Goal: Information Seeking & Learning: Learn about a topic

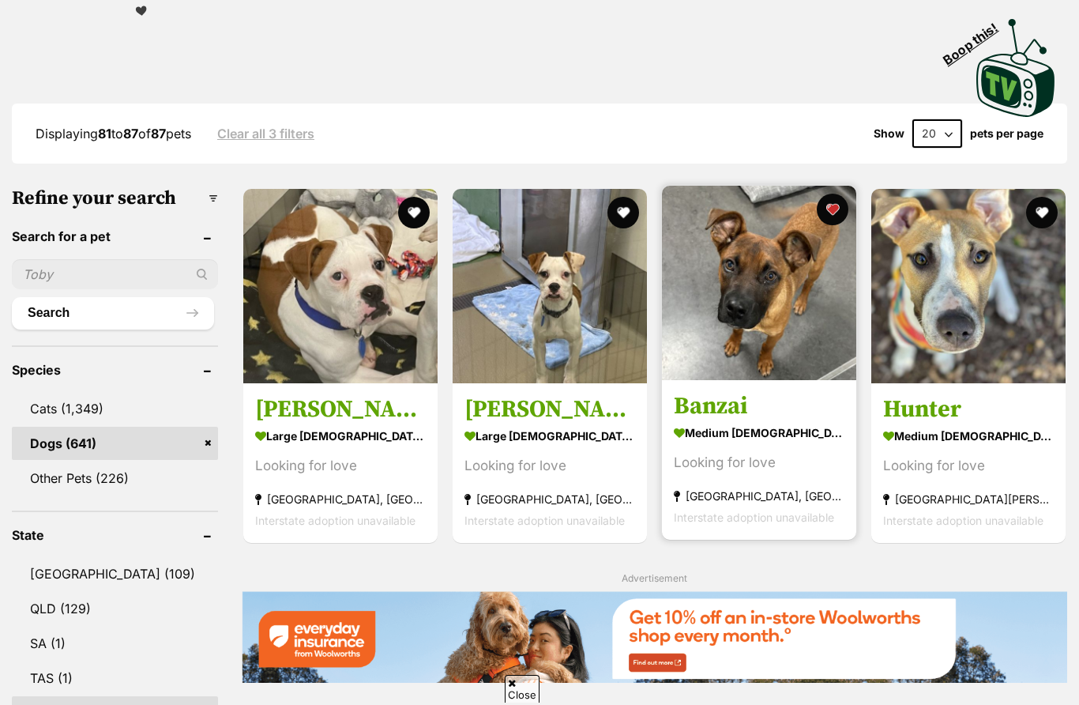
click at [767, 336] on img at bounding box center [759, 283] width 194 height 194
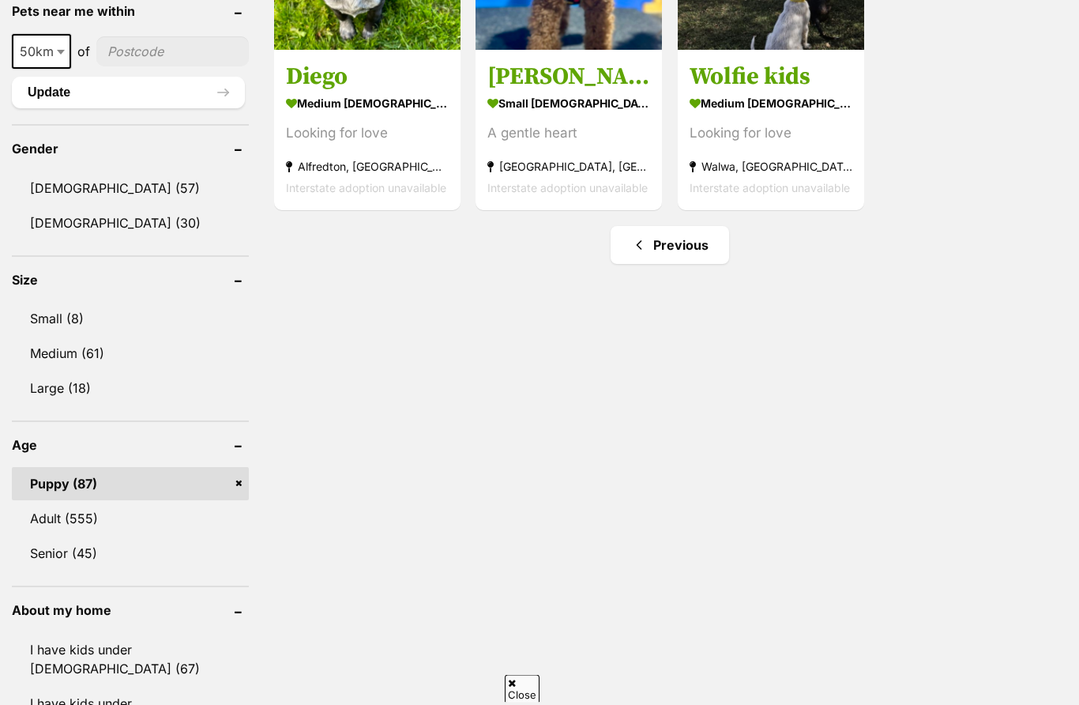
scroll to position [1170, 0]
click at [55, 521] on link "Adult (555)" at bounding box center [130, 518] width 237 height 33
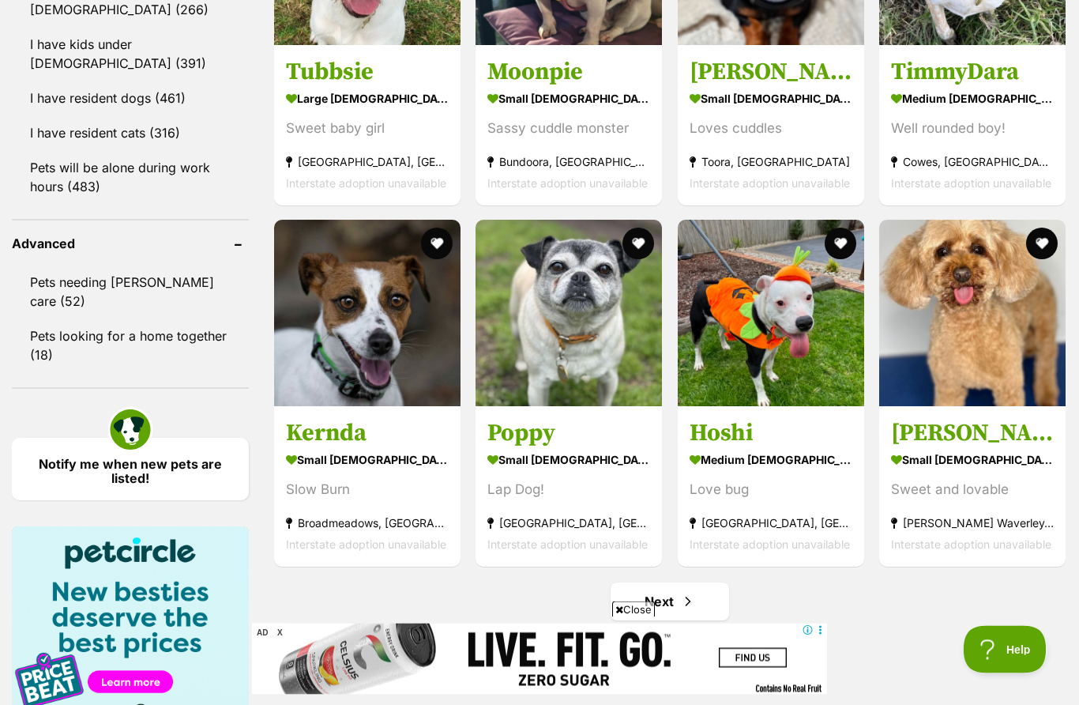
scroll to position [1898, 0]
click at [705, 599] on link "Next" at bounding box center [670, 601] width 119 height 38
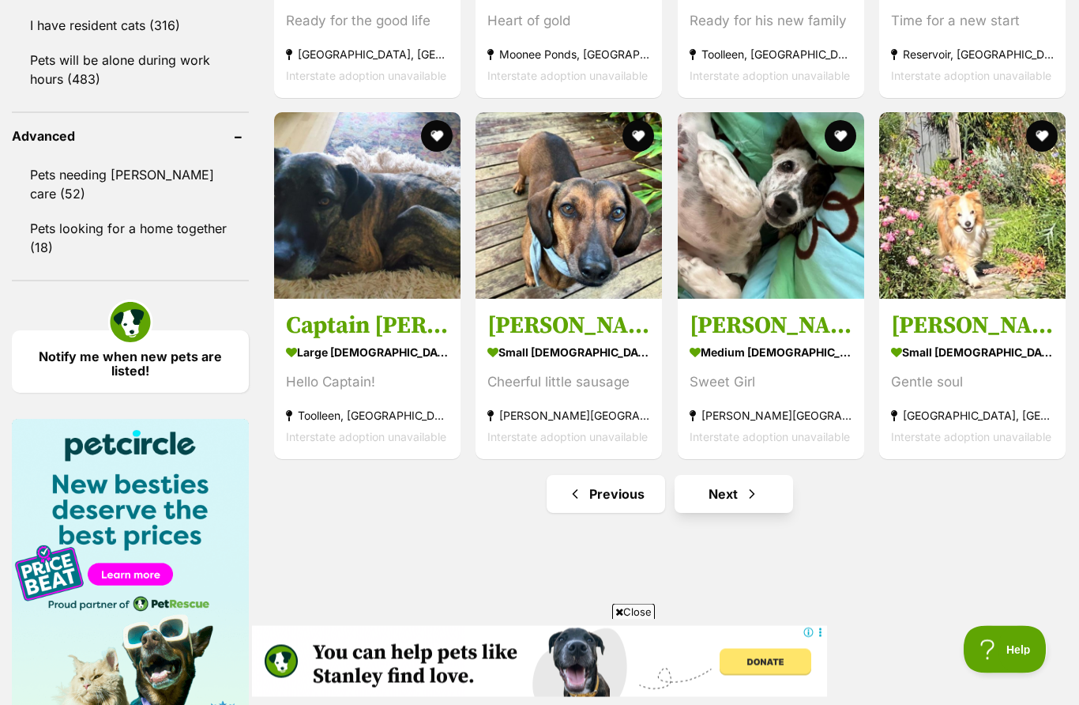
scroll to position [2006, 0]
click at [749, 495] on span "Next page" at bounding box center [752, 493] width 16 height 19
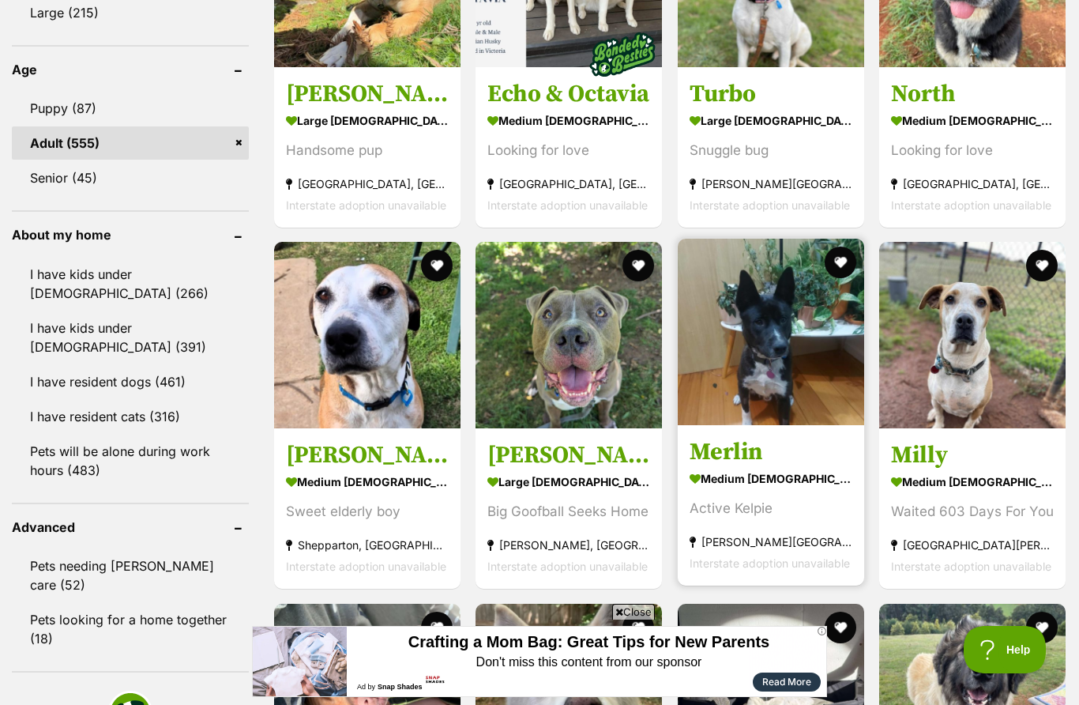
click at [779, 359] on img at bounding box center [771, 332] width 186 height 186
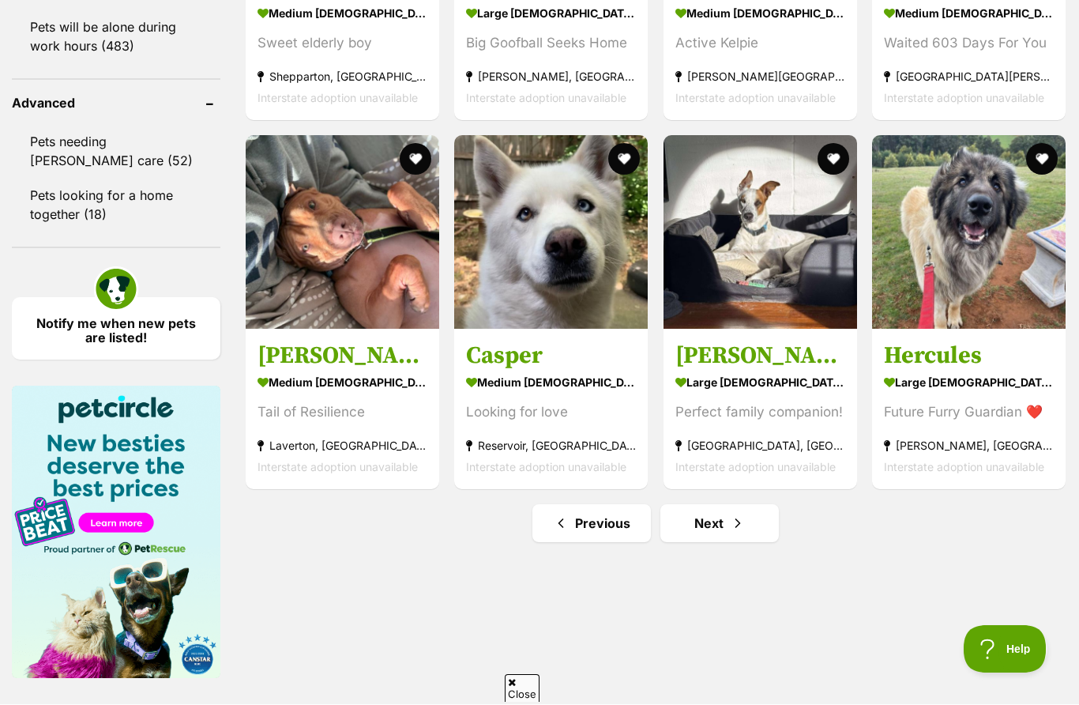
scroll to position [2115, 0]
click at [730, 532] on span "Next page" at bounding box center [738, 523] width 16 height 19
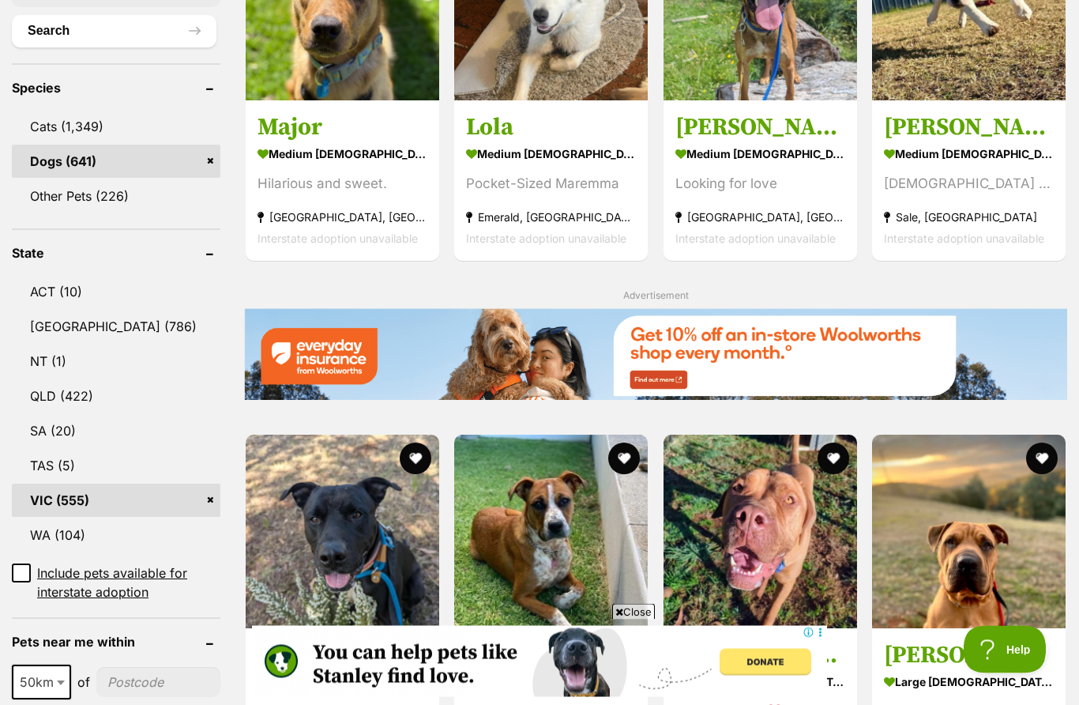
scroll to position [596, 0]
